Goal: Navigation & Orientation: Find specific page/section

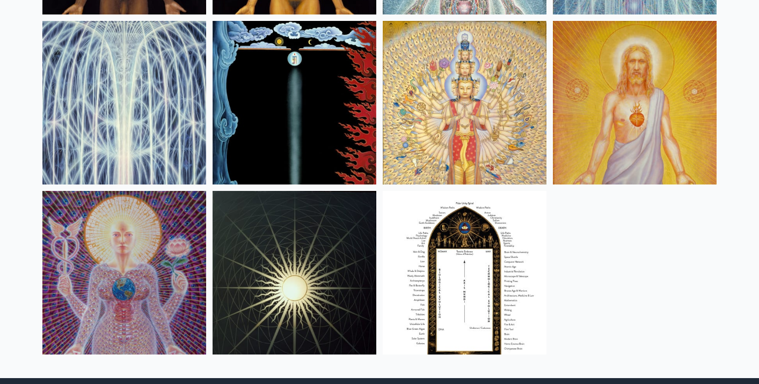
scroll to position [783, 0]
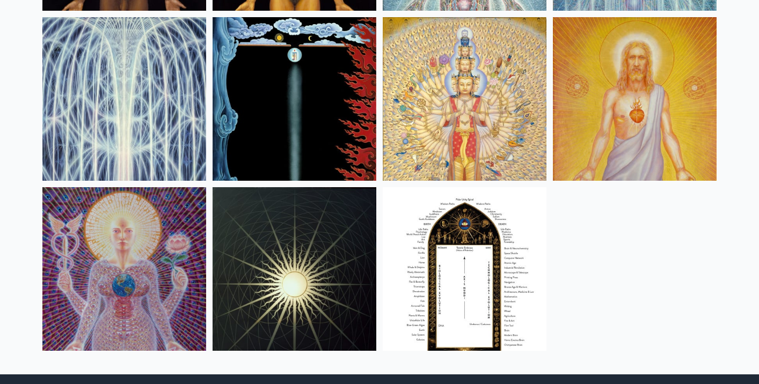
click at [465, 144] on img at bounding box center [465, 99] width 164 height 164
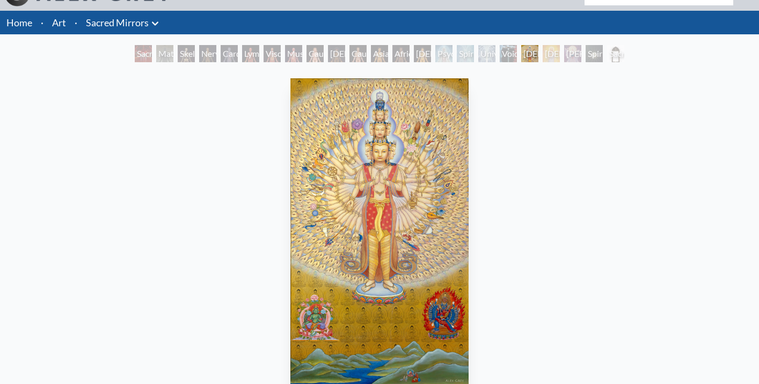
scroll to position [25, 0]
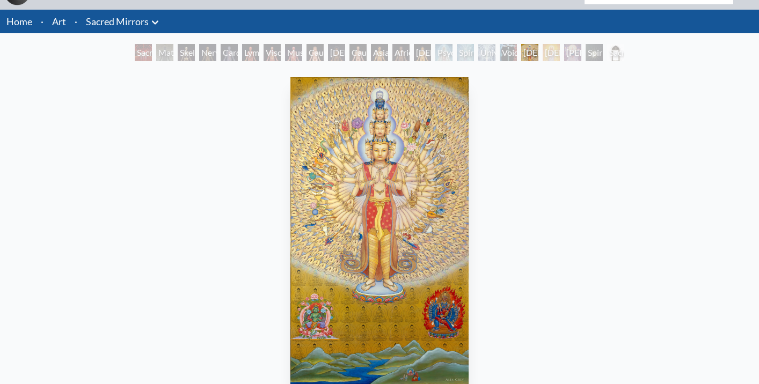
click at [146, 18] on link "Sacred Mirrors" at bounding box center [117, 21] width 63 height 15
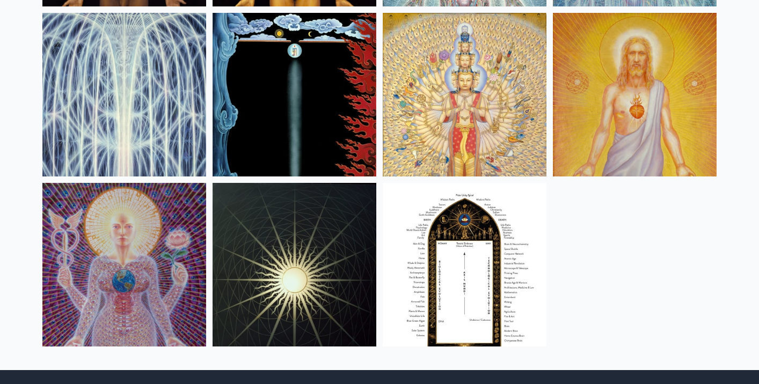
scroll to position [786, 0]
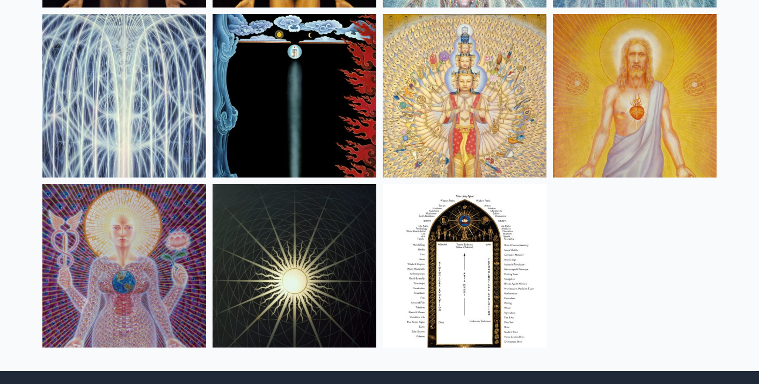
click at [457, 252] on img at bounding box center [465, 266] width 164 height 164
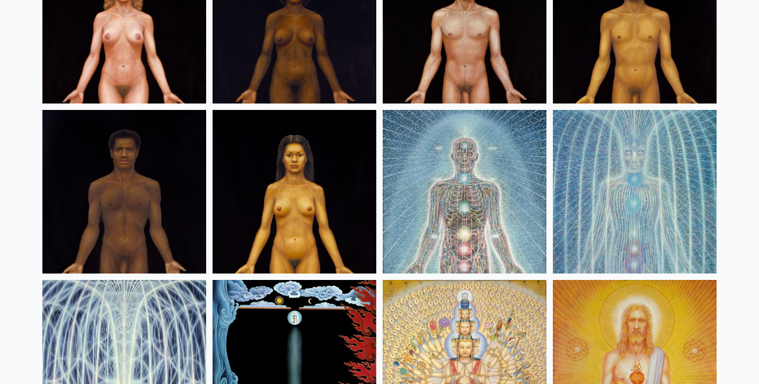
scroll to position [519, 0]
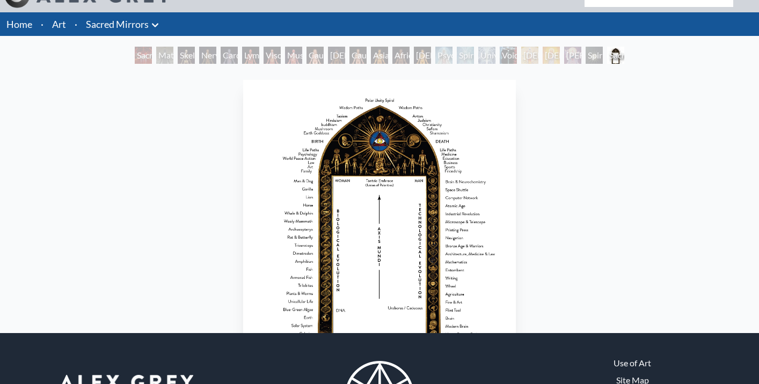
scroll to position [34, 0]
